Goal: Check status: Check status

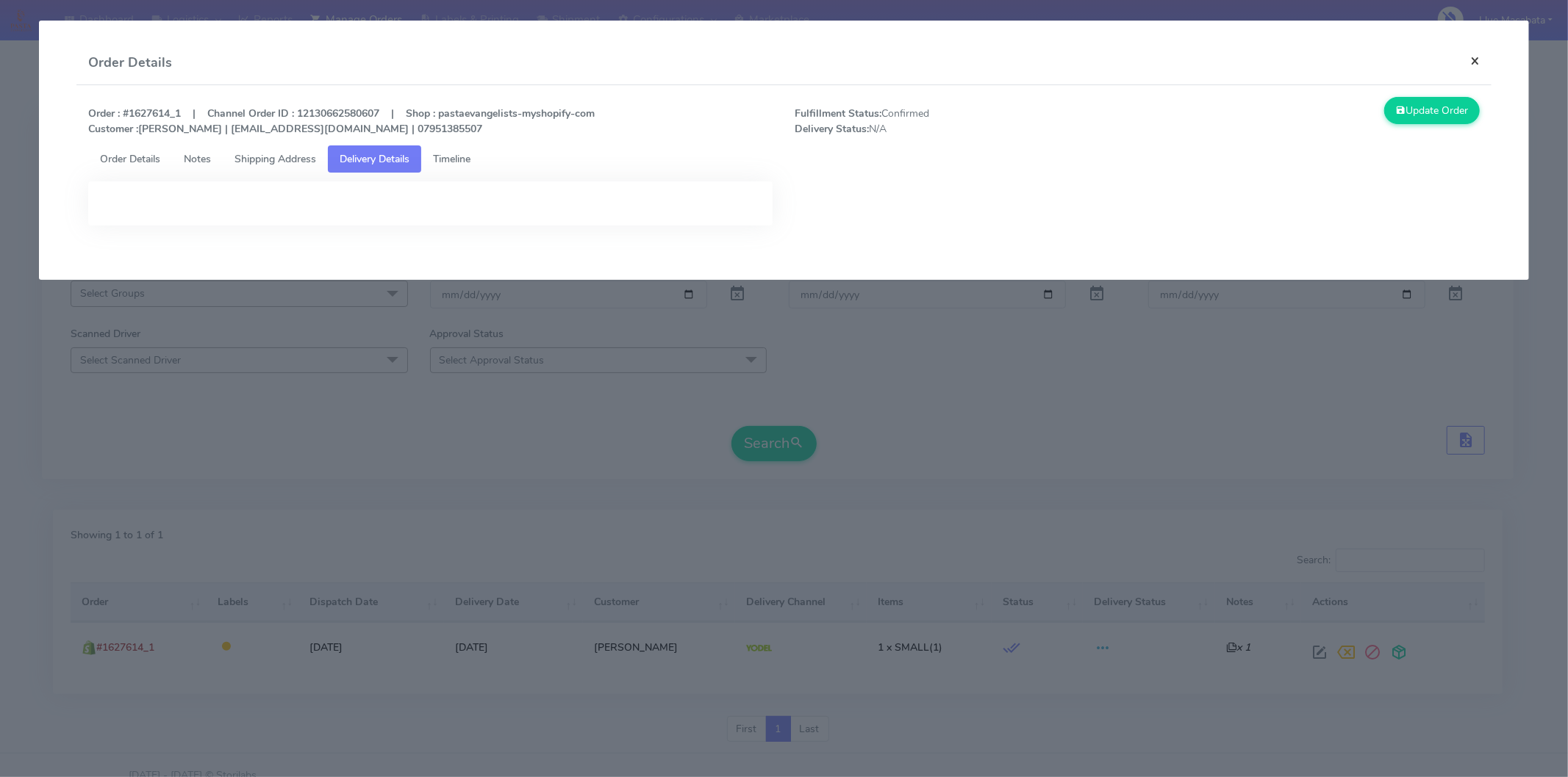
click at [1468, 64] on button "×" at bounding box center [1474, 61] width 33 height 39
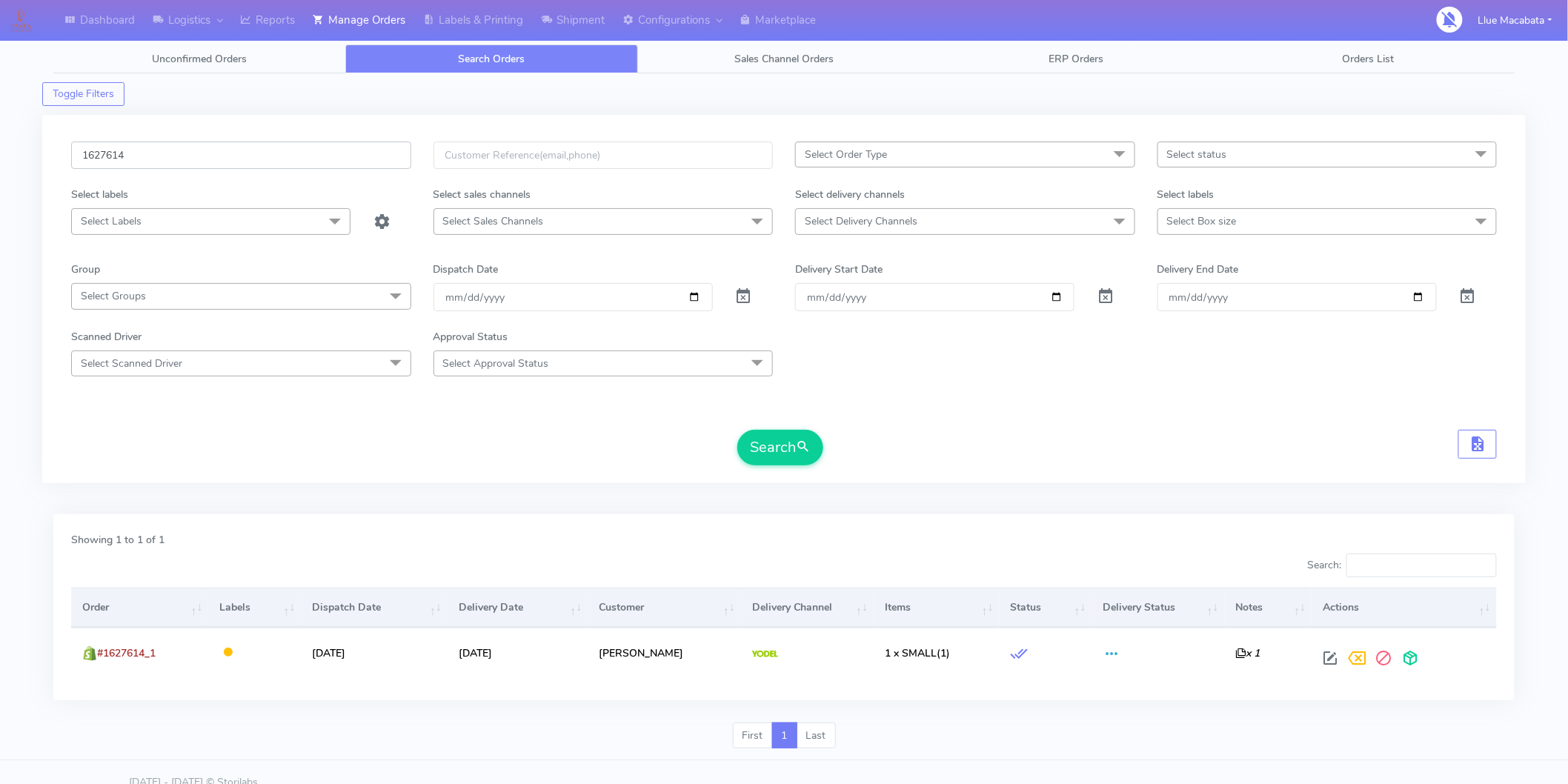
click at [167, 160] on input "1627614" at bounding box center [242, 155] width 341 height 28
paste input "039"
type input "1627039"
click at [780, 456] on button "Search" at bounding box center [780, 448] width 86 height 36
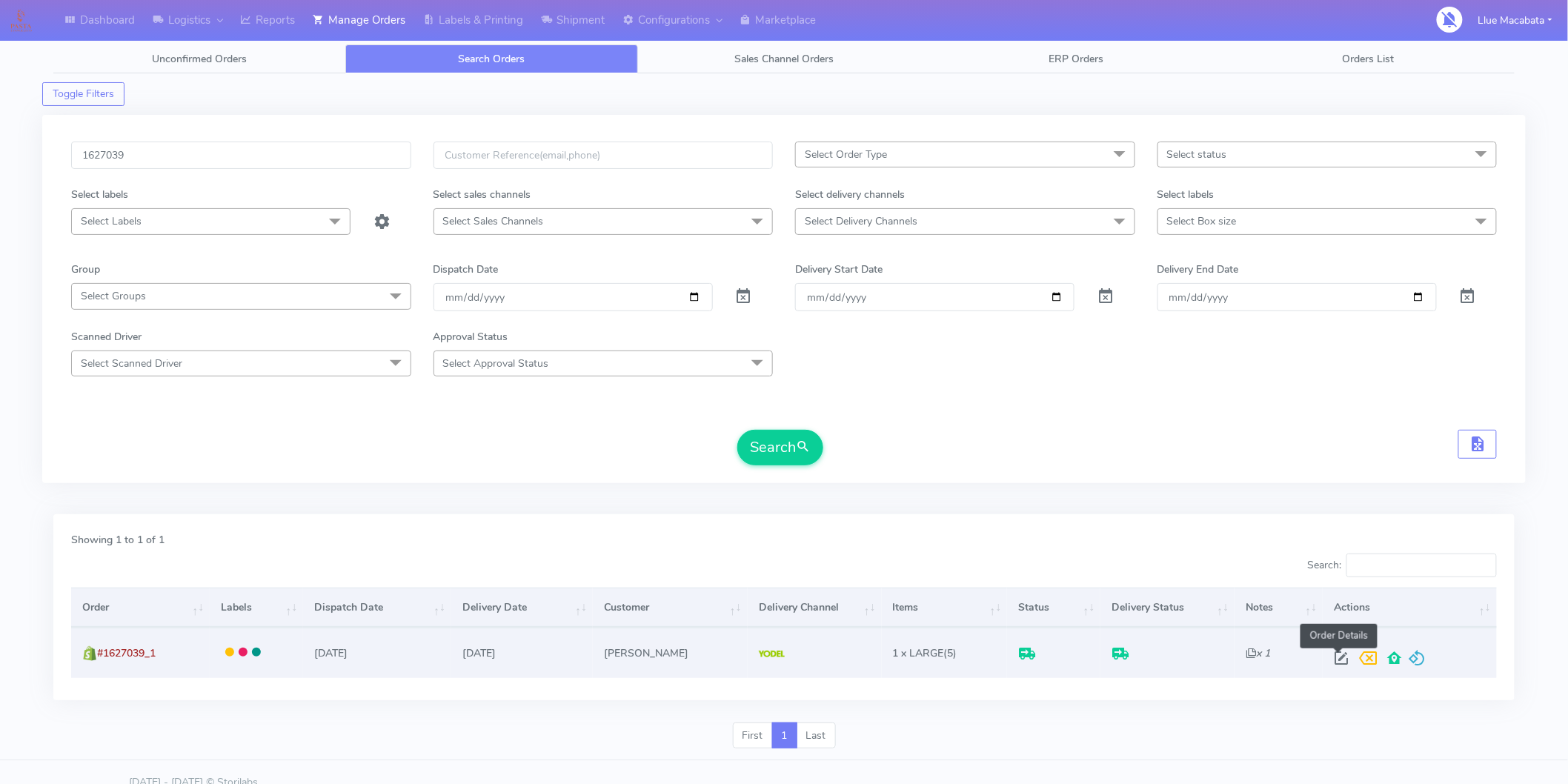
click at [1332, 658] on span at bounding box center [1341, 662] width 27 height 14
select select "5"
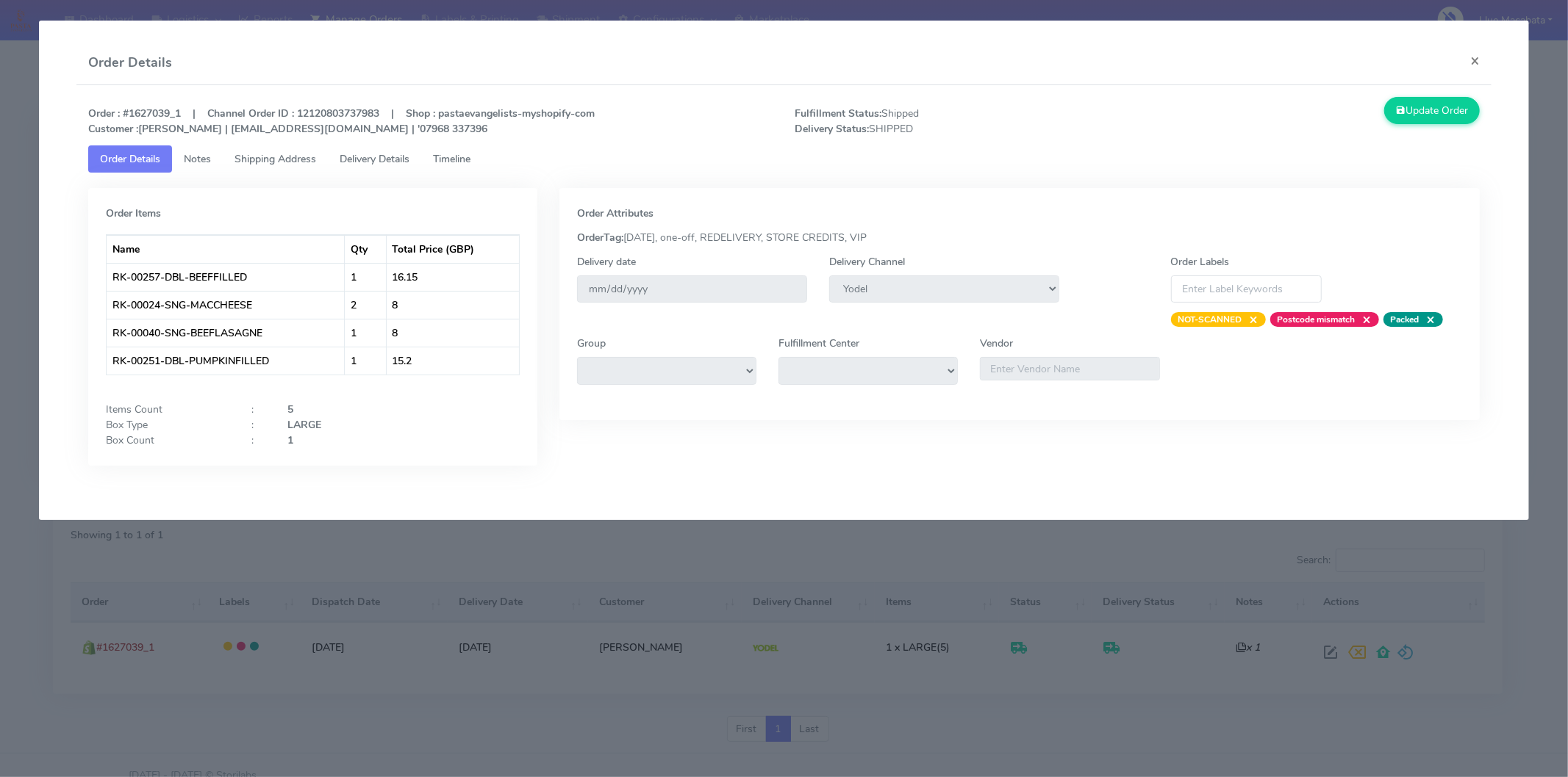
drag, startPoint x: 474, startPoint y: 164, endPoint x: 462, endPoint y: 164, distance: 12.0
click at [470, 164] on span "Timeline" at bounding box center [452, 159] width 37 height 14
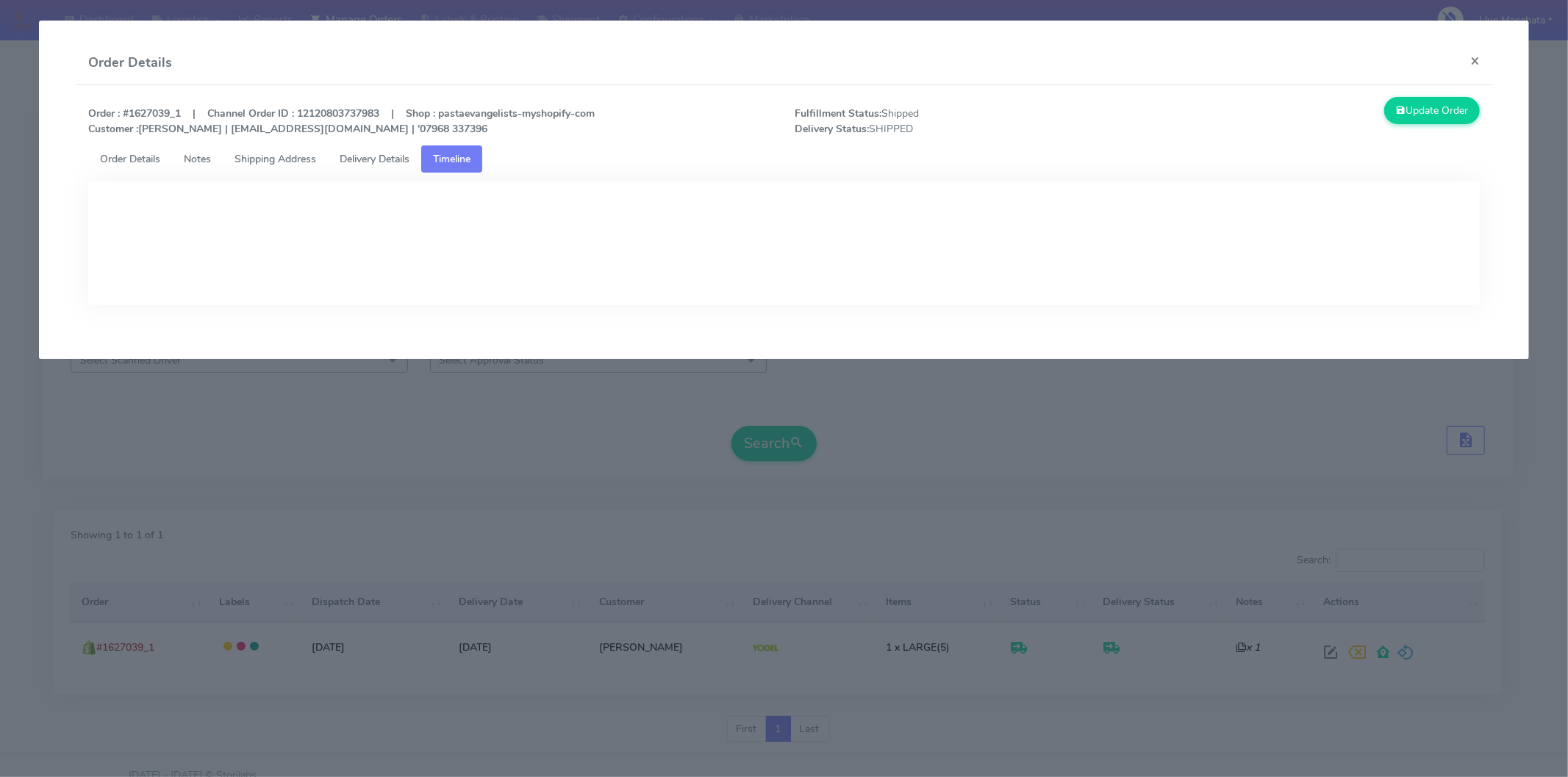
click at [372, 164] on span "Delivery Details" at bounding box center [374, 159] width 70 height 14
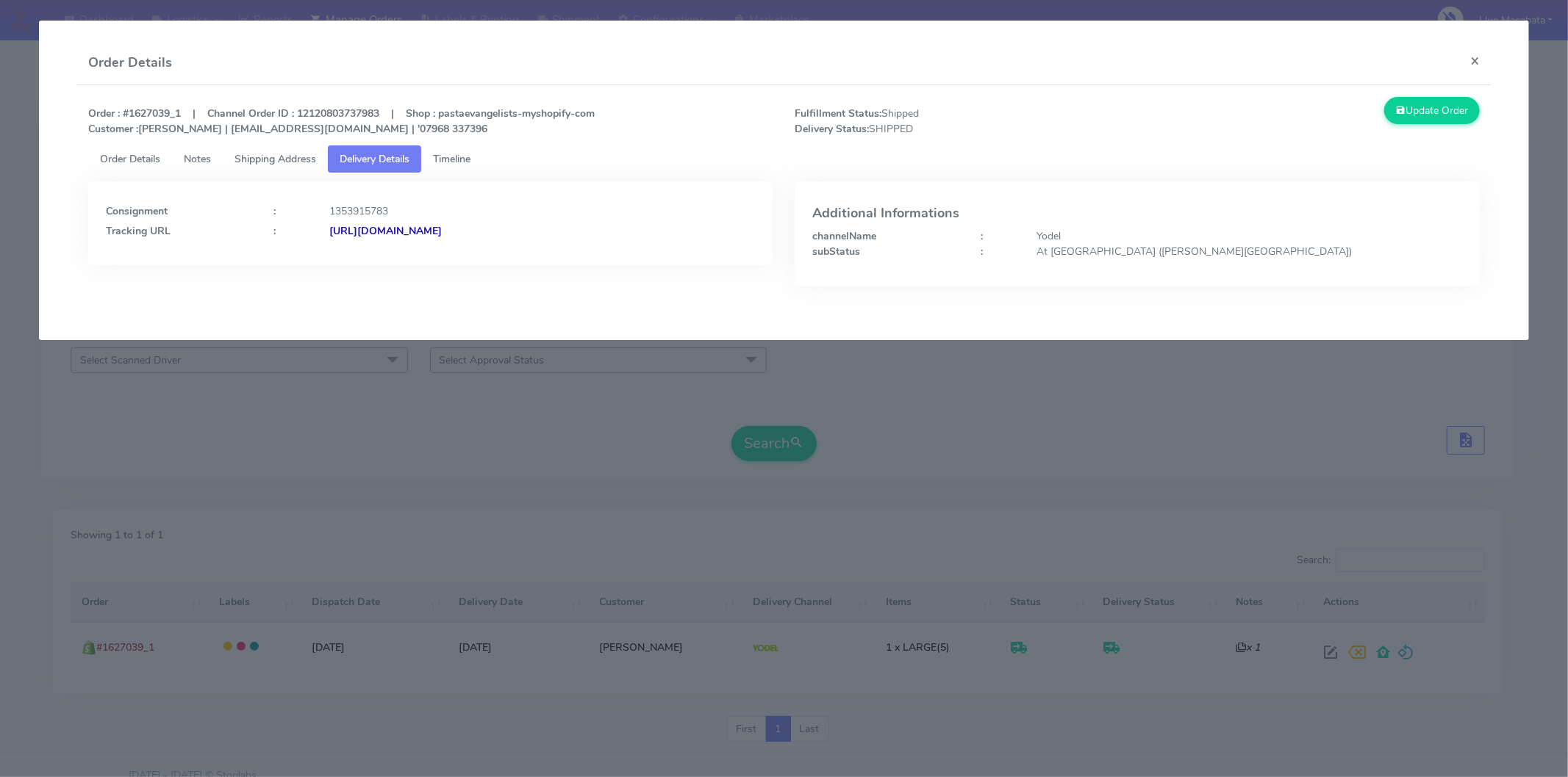
click at [442, 235] on strong "[URL][DOMAIN_NAME]" at bounding box center [385, 232] width 112 height 14
click at [467, 158] on span "Timeline" at bounding box center [452, 159] width 37 height 14
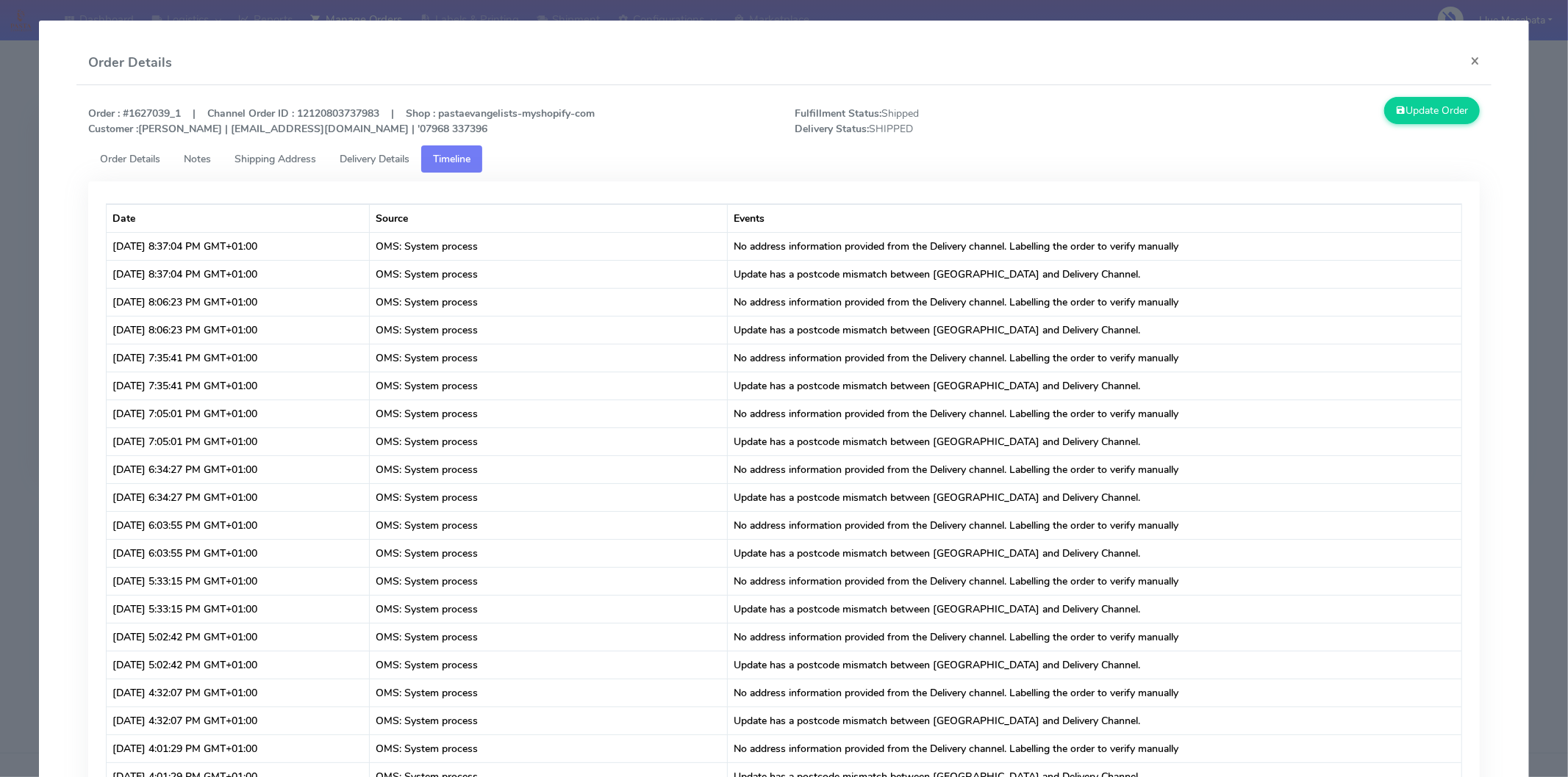
click at [376, 153] on span "Delivery Details" at bounding box center [374, 159] width 70 height 14
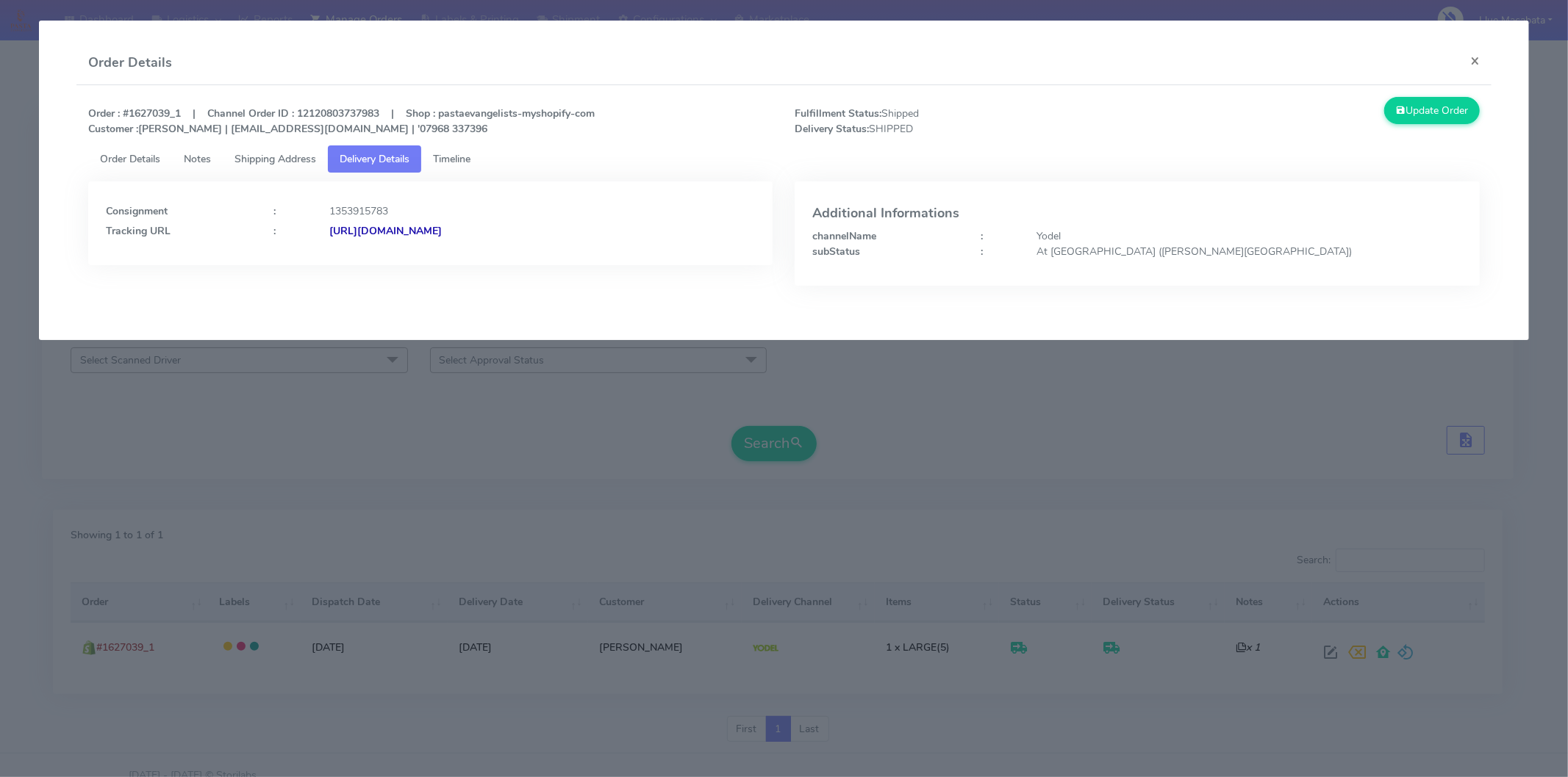
drag, startPoint x: 462, startPoint y: 156, endPoint x: 442, endPoint y: 155, distance: 20.0
click at [461, 155] on span "Timeline" at bounding box center [452, 159] width 37 height 14
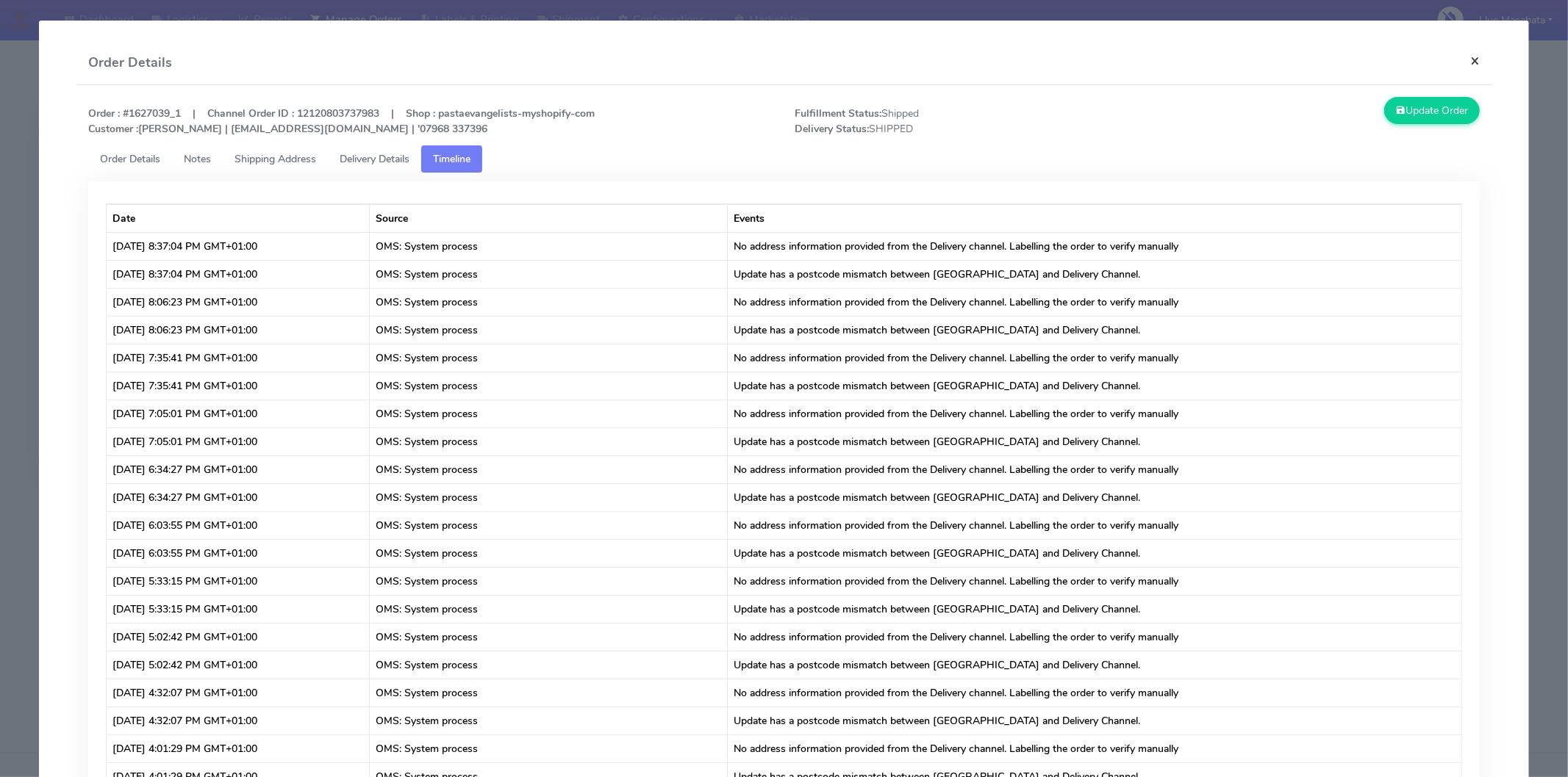
click at [1461, 56] on button "×" at bounding box center [1474, 61] width 33 height 39
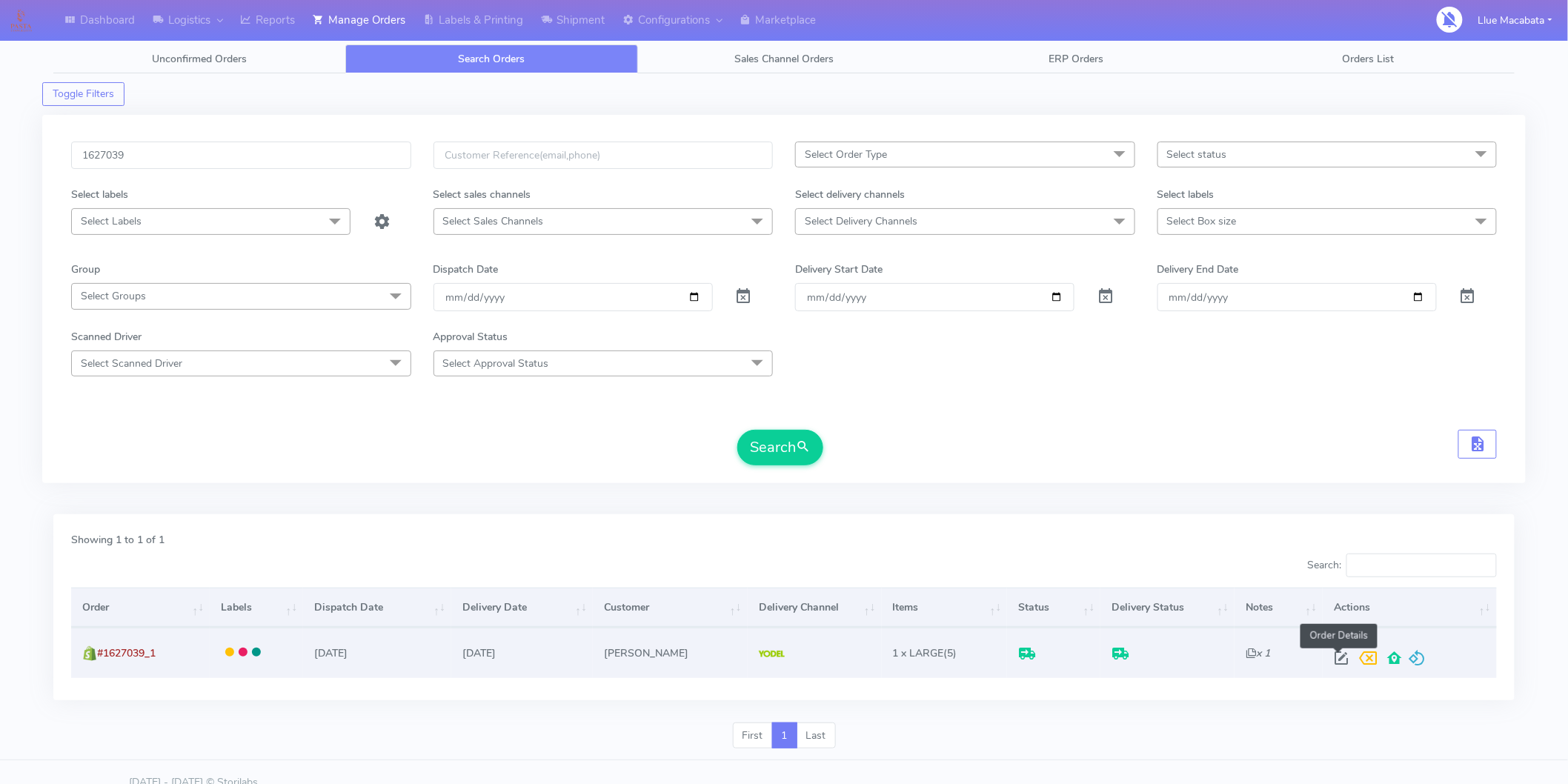
click at [1331, 664] on span at bounding box center [1341, 662] width 27 height 14
select select "5"
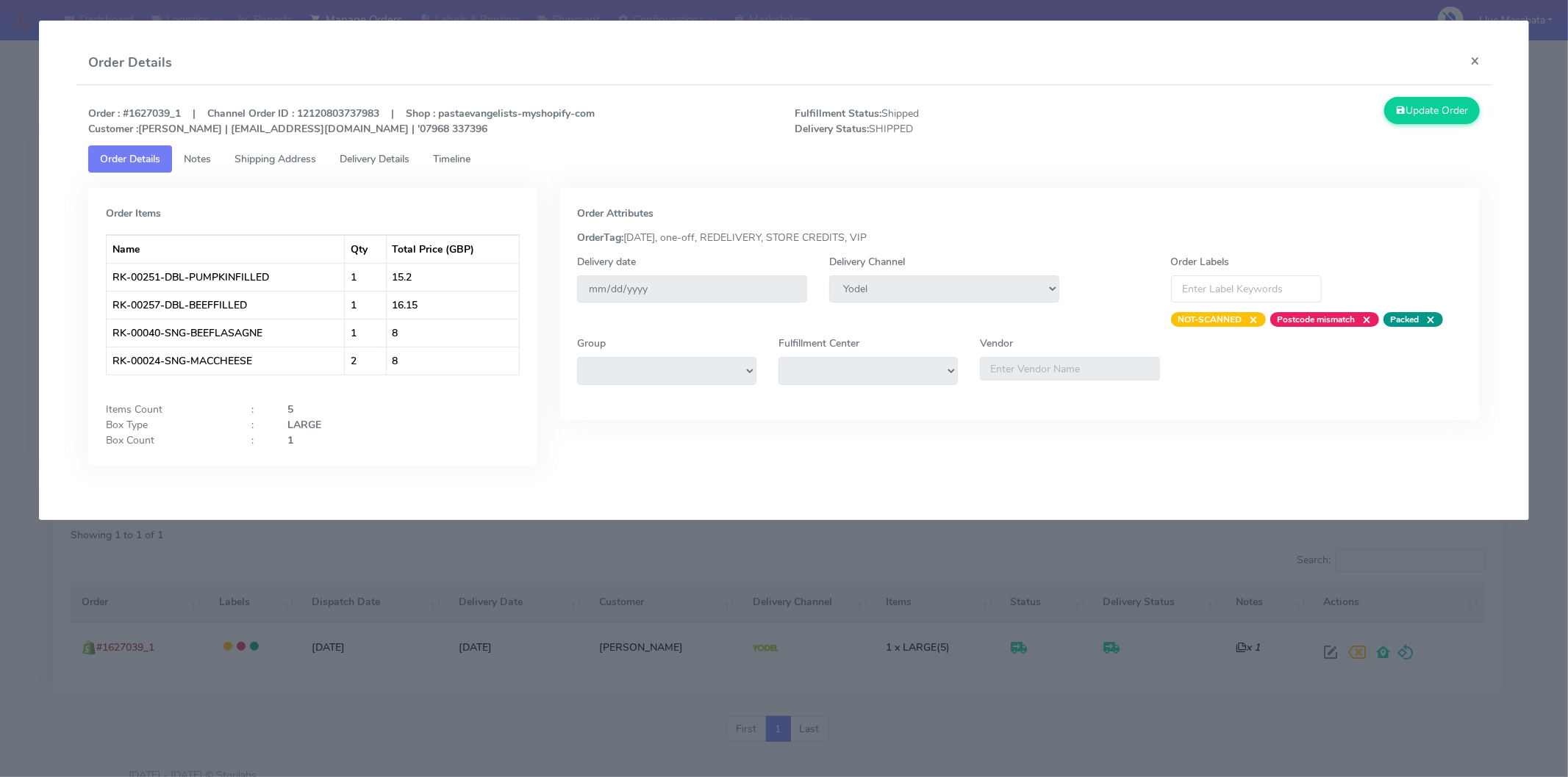
click at [452, 155] on span "Timeline" at bounding box center [452, 159] width 37 height 14
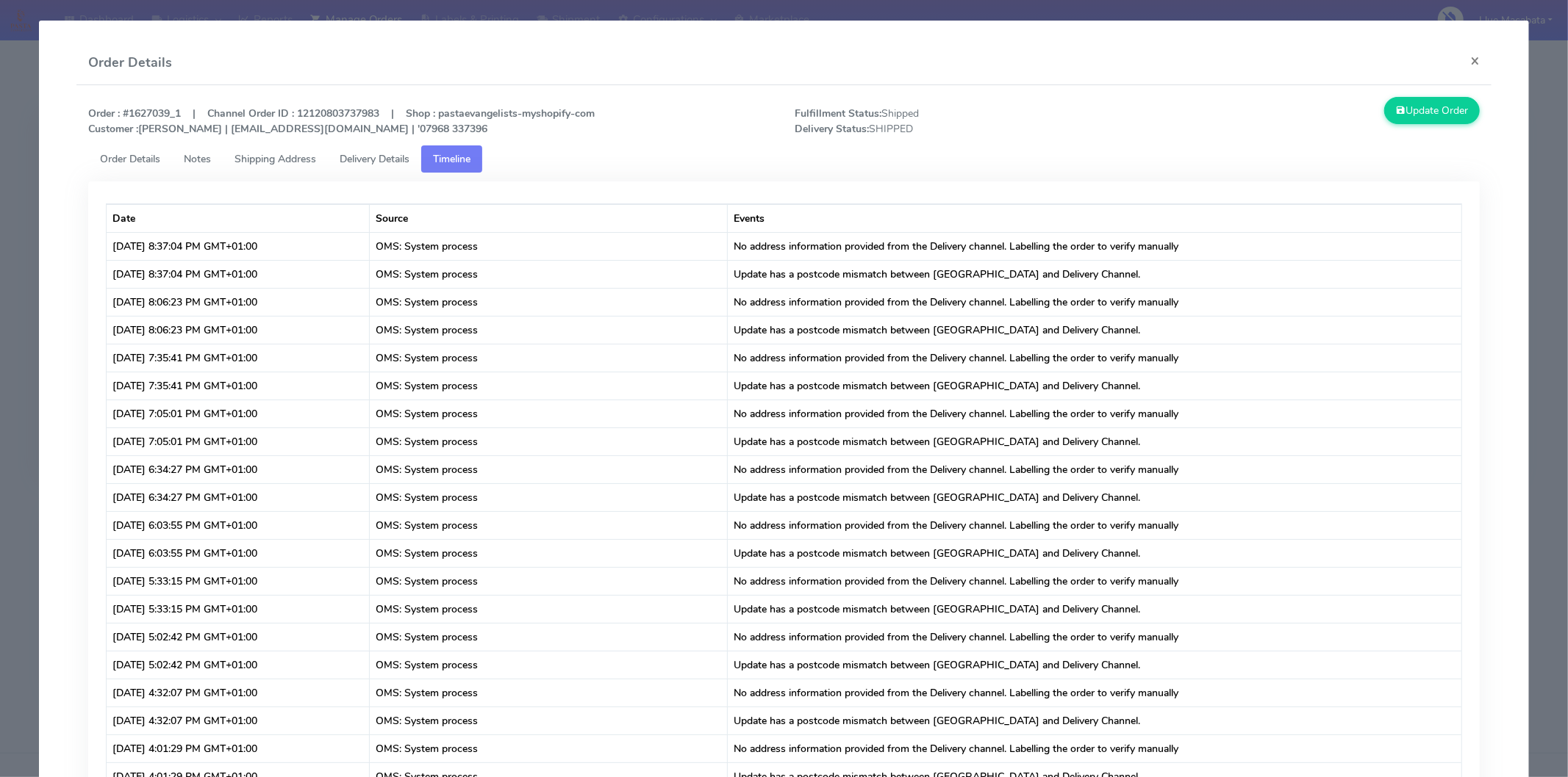
drag, startPoint x: 379, startPoint y: 157, endPoint x: 368, endPoint y: 156, distance: 11.0
click at [377, 157] on span "Delivery Details" at bounding box center [374, 159] width 70 height 14
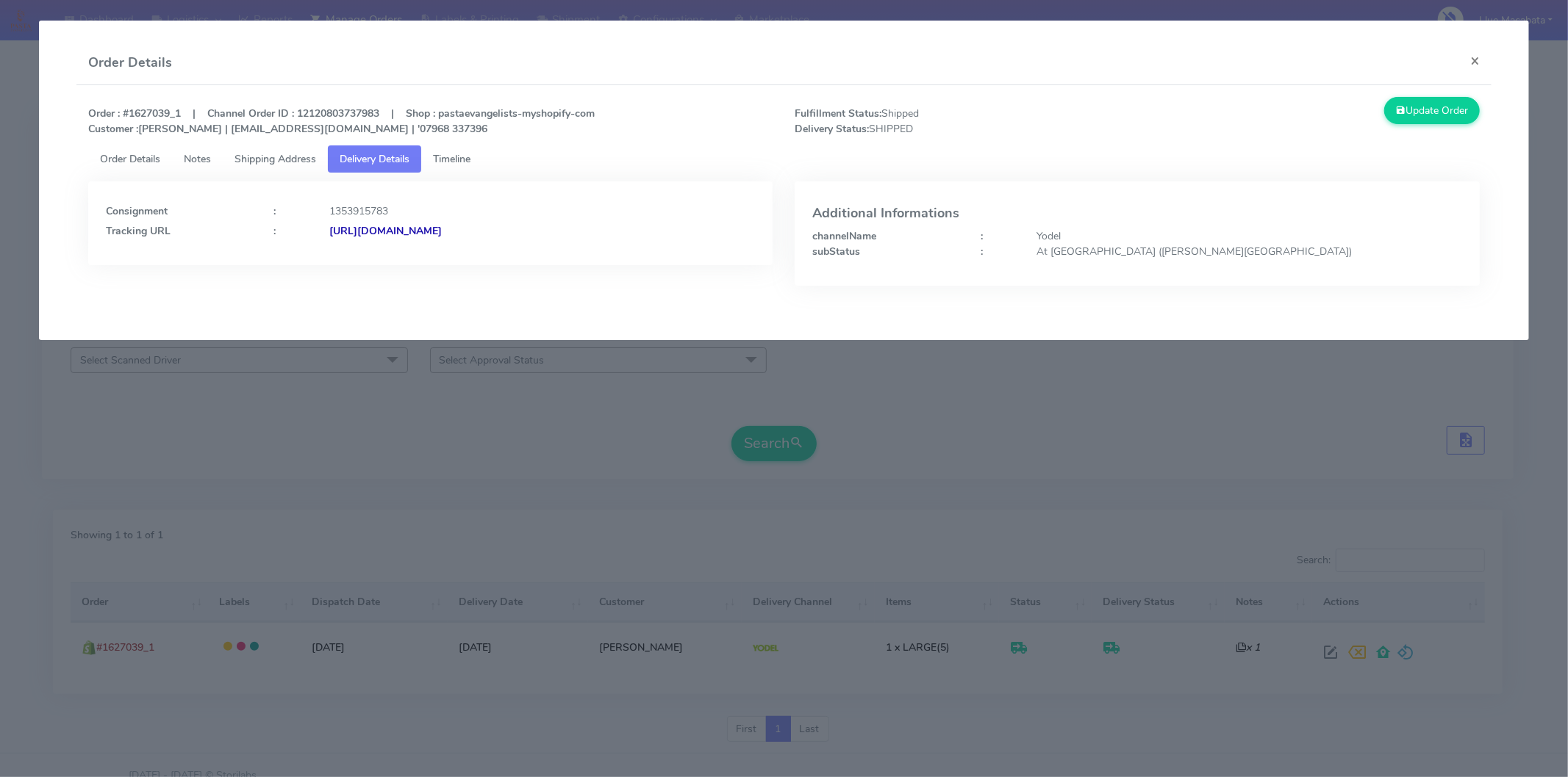
click at [266, 156] on span "Shipping Address" at bounding box center [275, 159] width 81 height 14
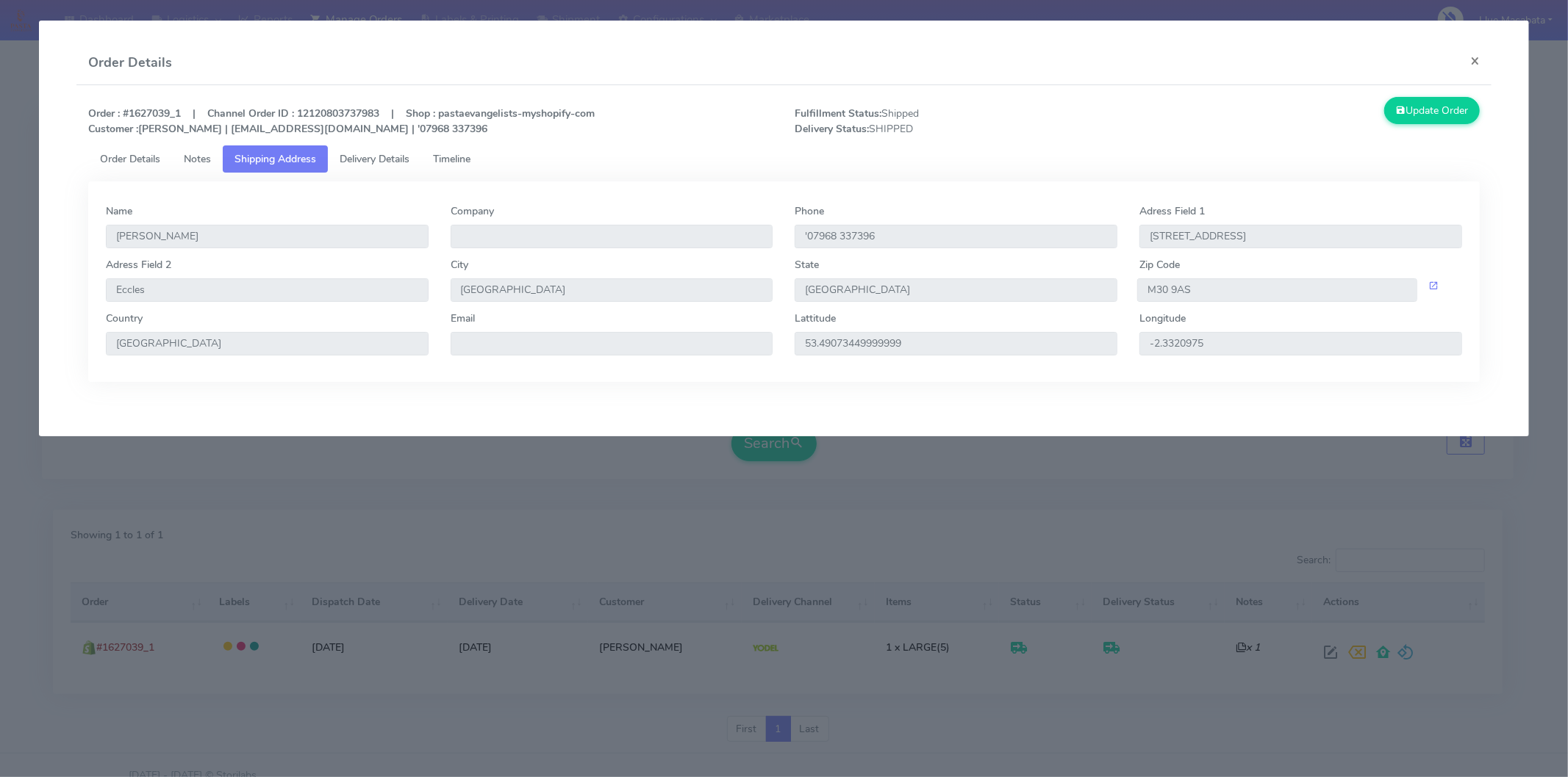
click at [459, 156] on span "Timeline" at bounding box center [452, 159] width 37 height 14
